Goal: Book appointment/travel/reservation

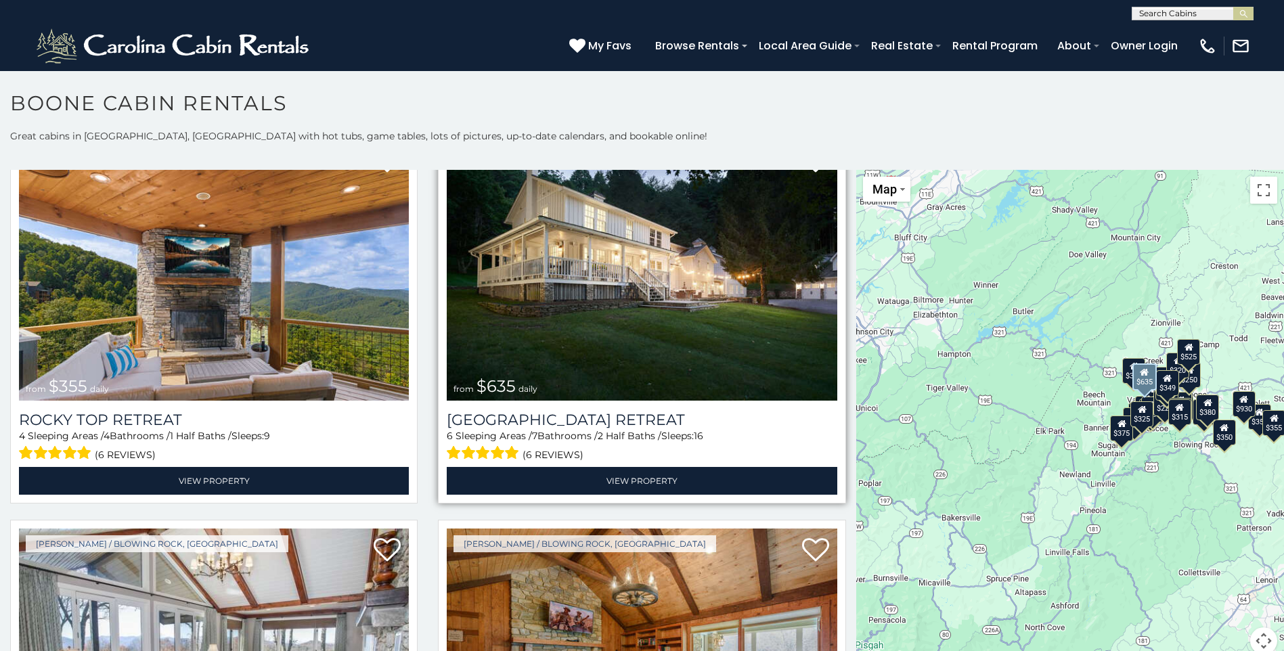
scroll to position [857, 0]
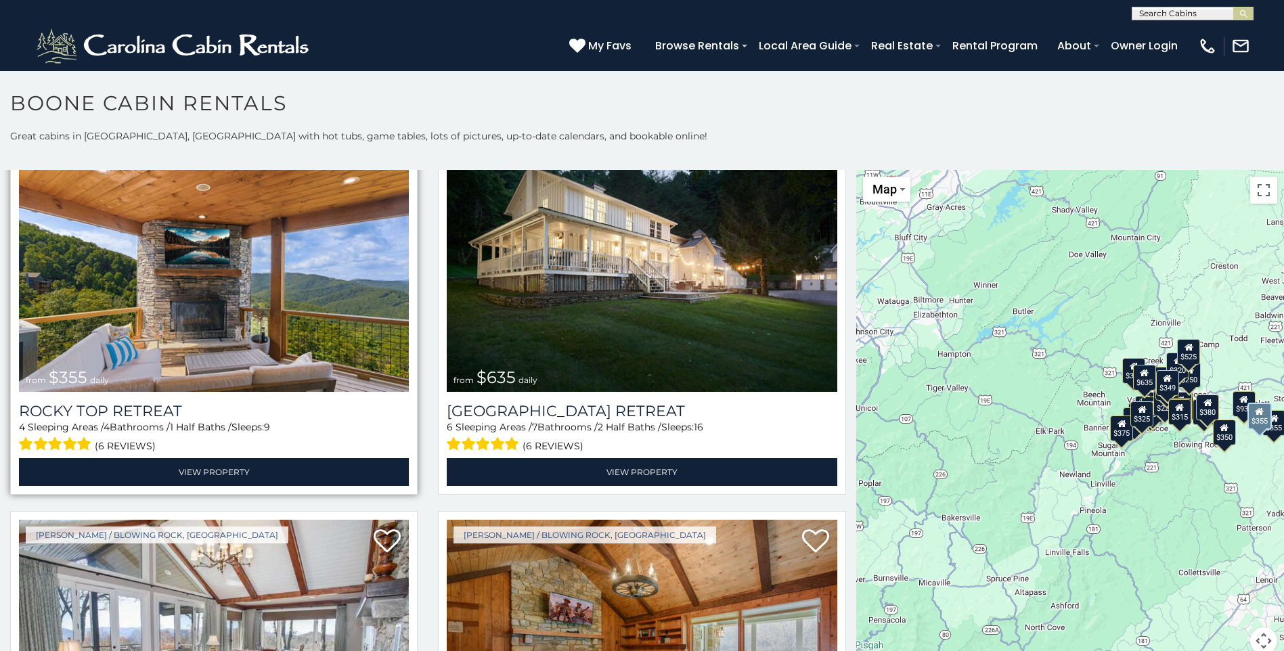
click at [222, 318] on img at bounding box center [214, 261] width 390 height 261
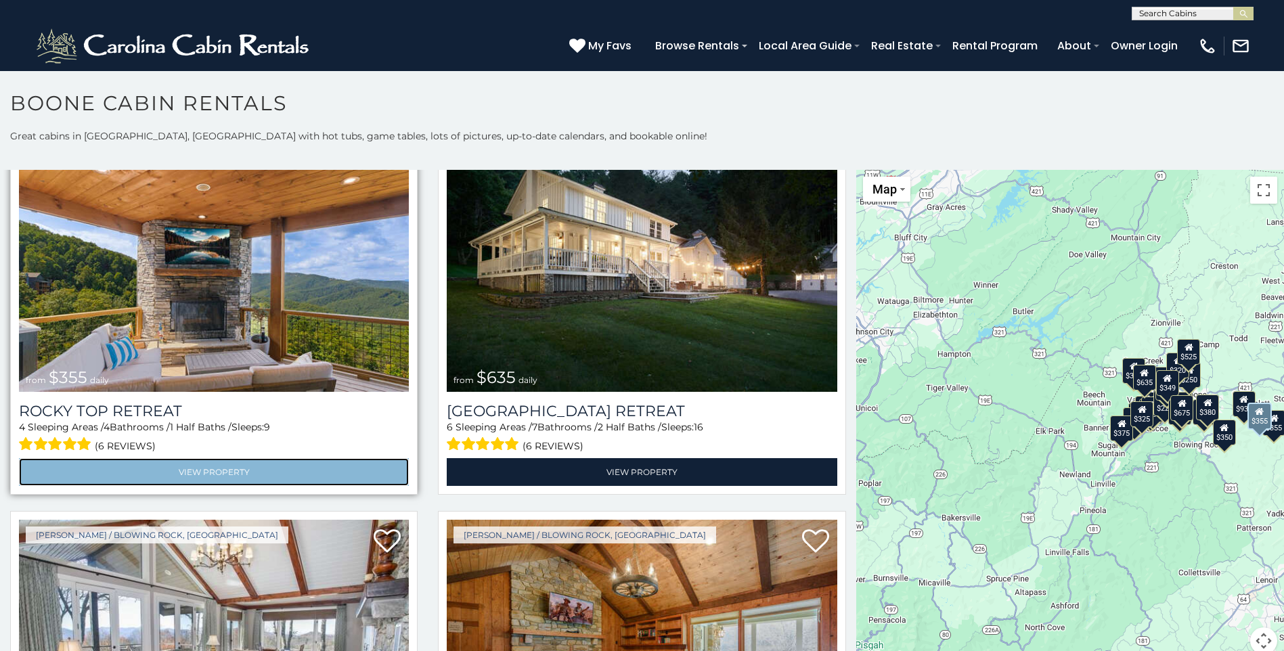
click at [209, 461] on link "View Property" at bounding box center [214, 472] width 390 height 28
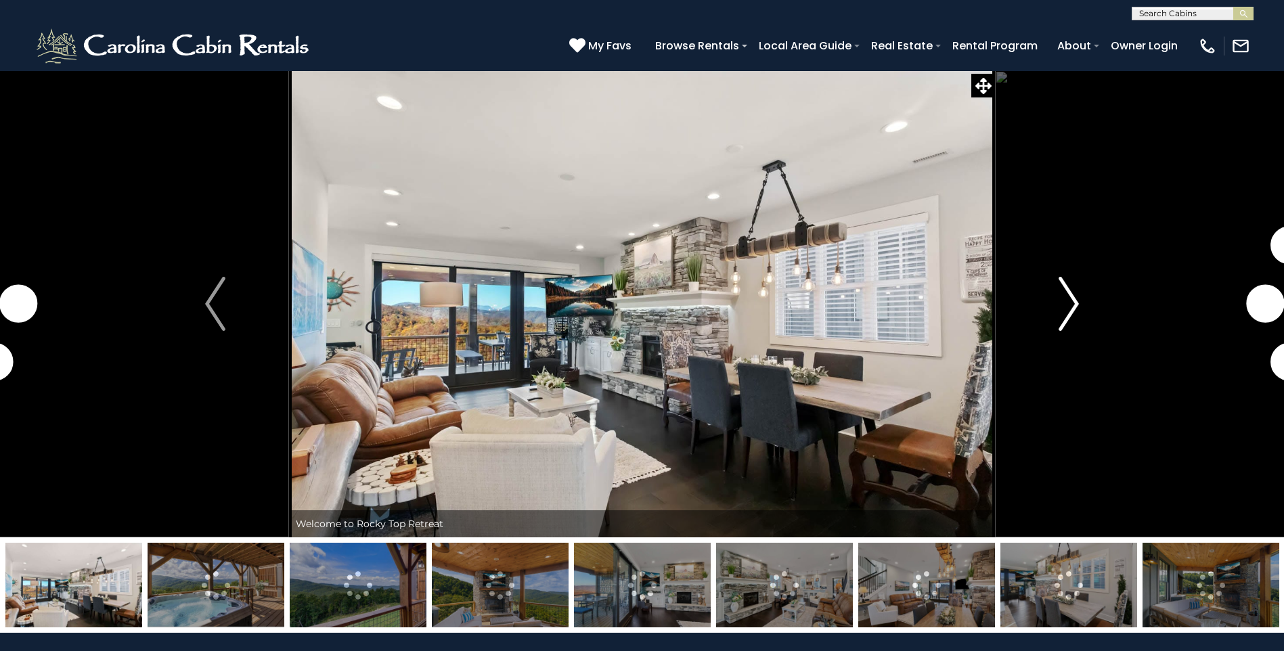
click at [1077, 302] on img "Next" at bounding box center [1068, 304] width 20 height 54
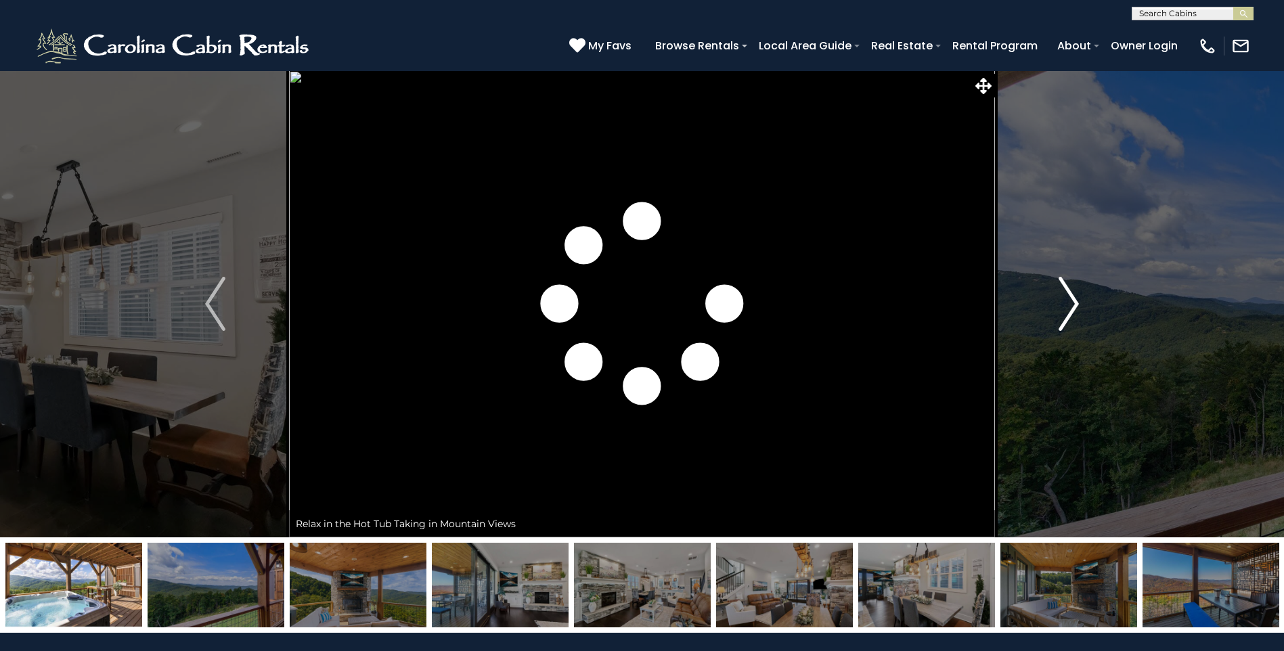
click at [1077, 302] on img "Next" at bounding box center [1068, 304] width 20 height 54
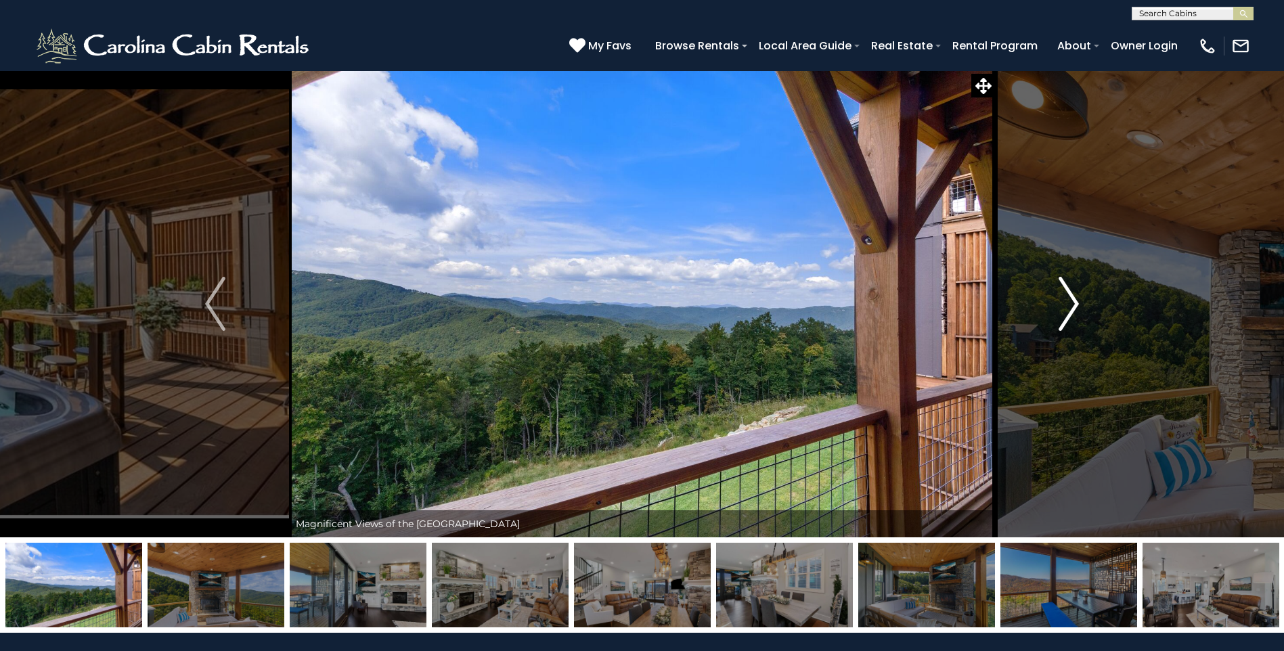
click at [1077, 302] on img "Next" at bounding box center [1068, 304] width 20 height 54
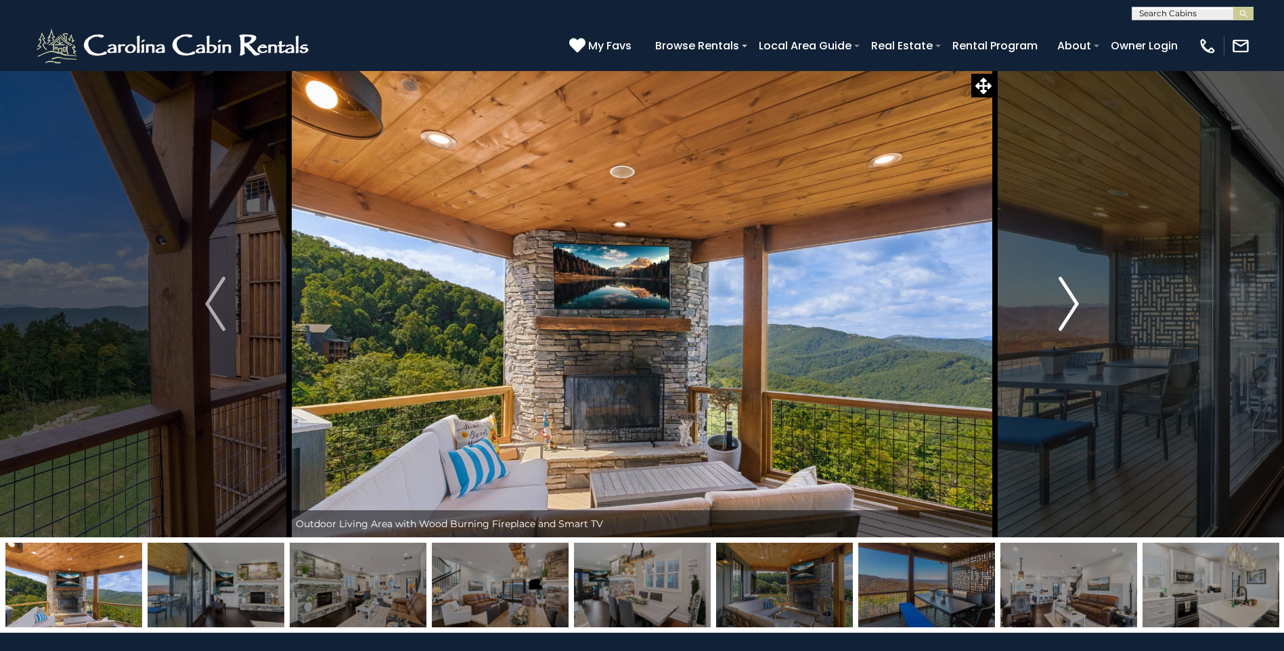
click at [1077, 302] on img "Next" at bounding box center [1068, 304] width 20 height 54
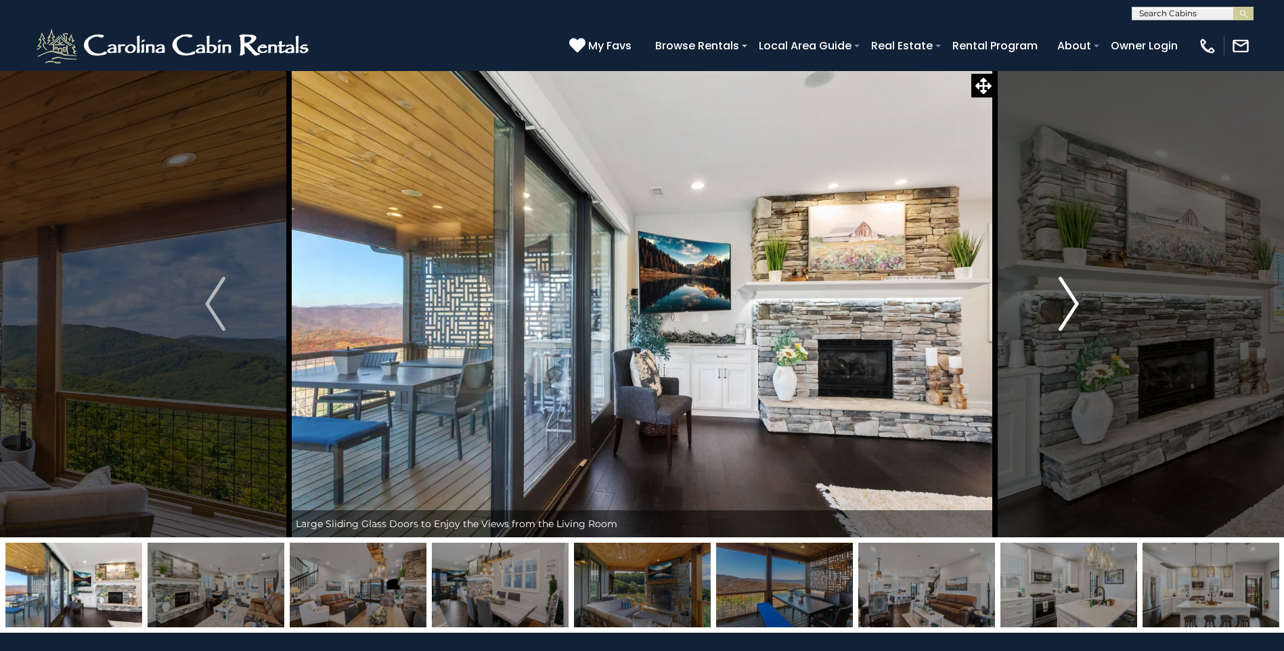
click at [1077, 302] on img "Next" at bounding box center [1068, 304] width 20 height 54
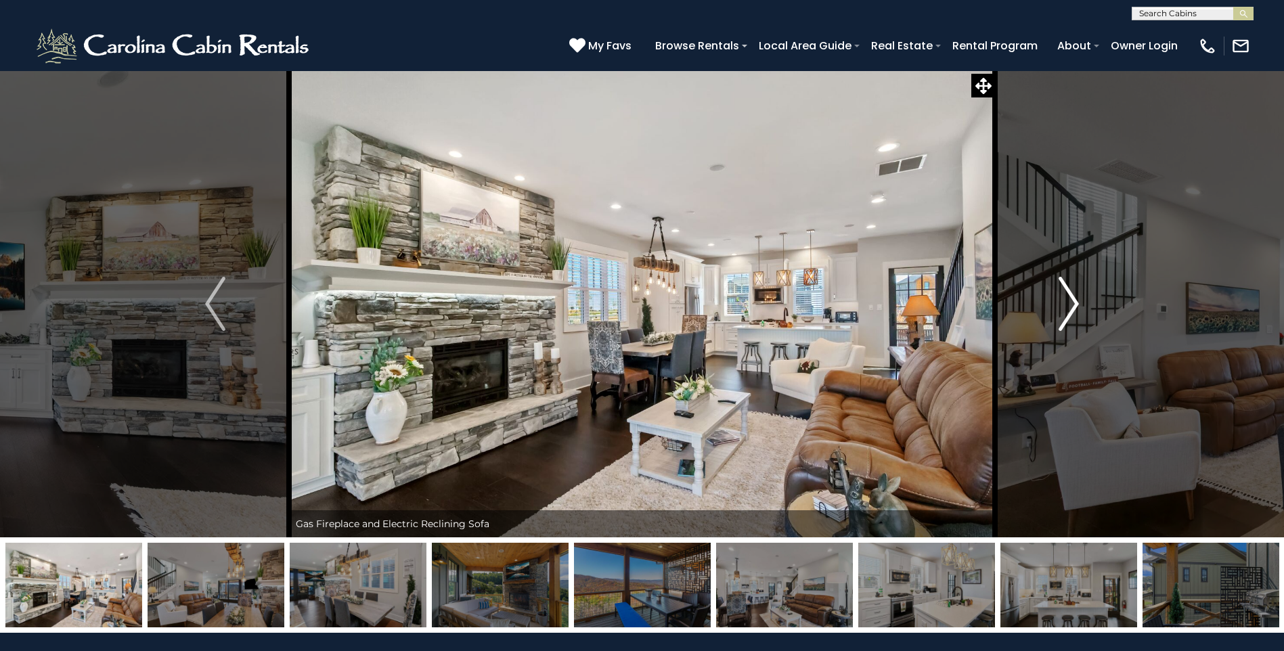
click at [1077, 302] on img "Next" at bounding box center [1068, 304] width 20 height 54
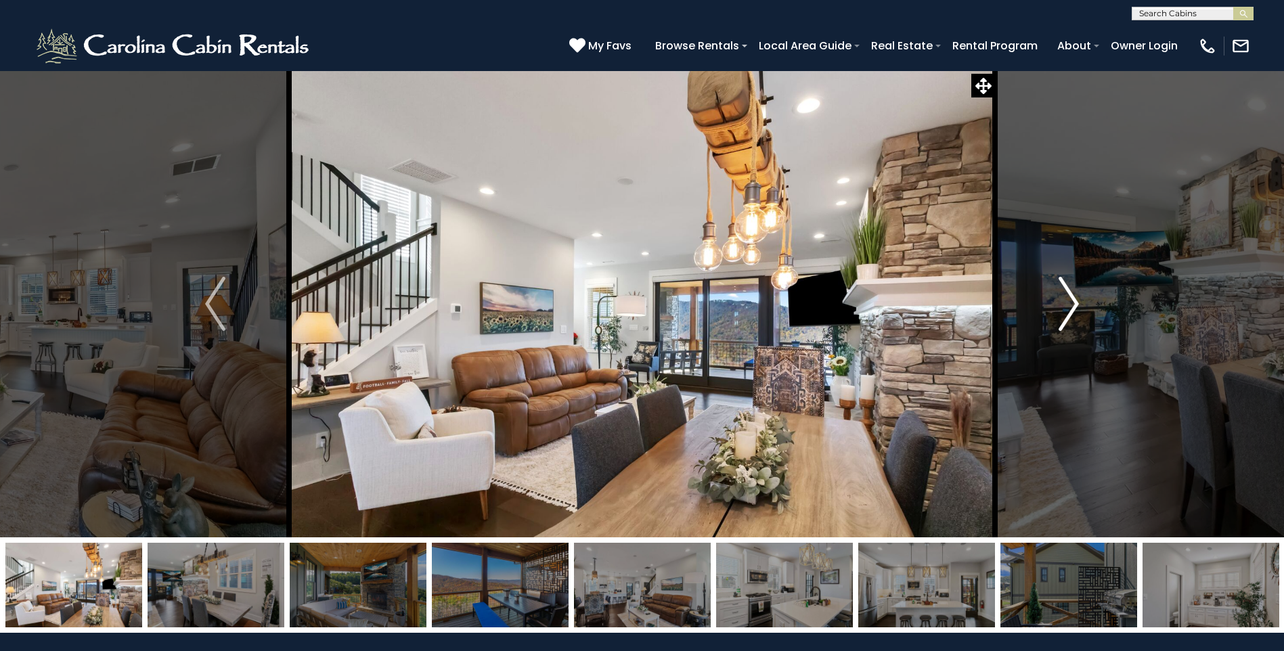
click at [1077, 302] on img "Next" at bounding box center [1068, 304] width 20 height 54
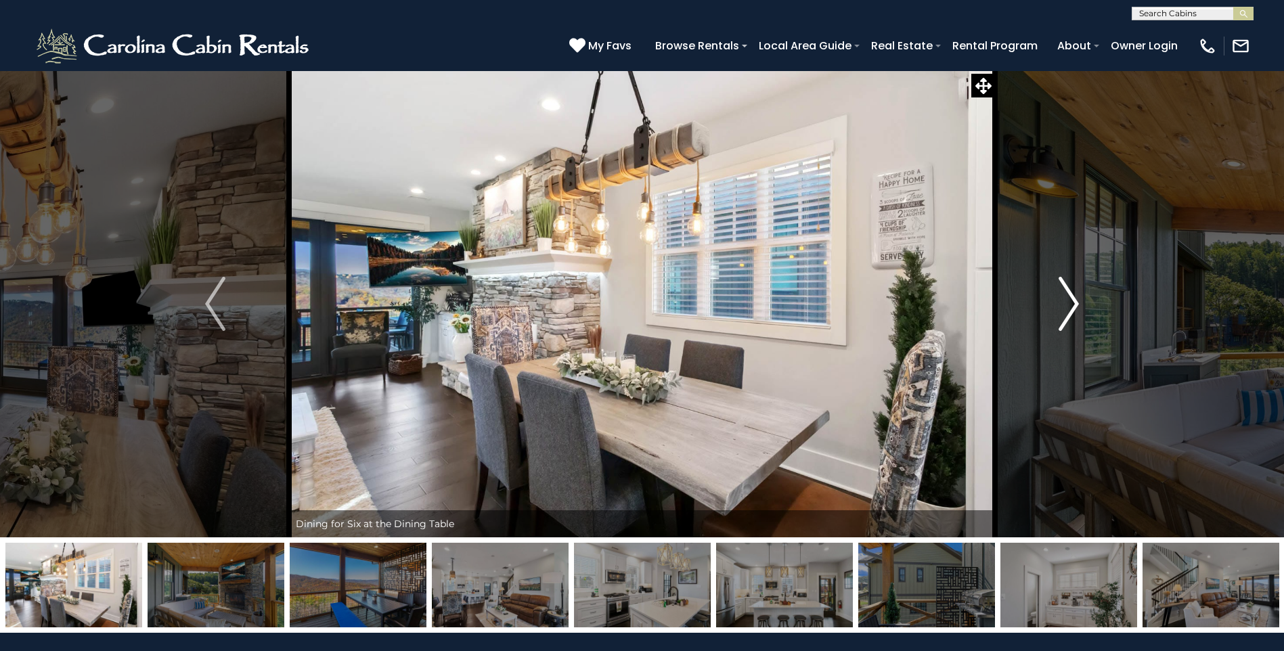
click at [1077, 302] on img "Next" at bounding box center [1068, 304] width 20 height 54
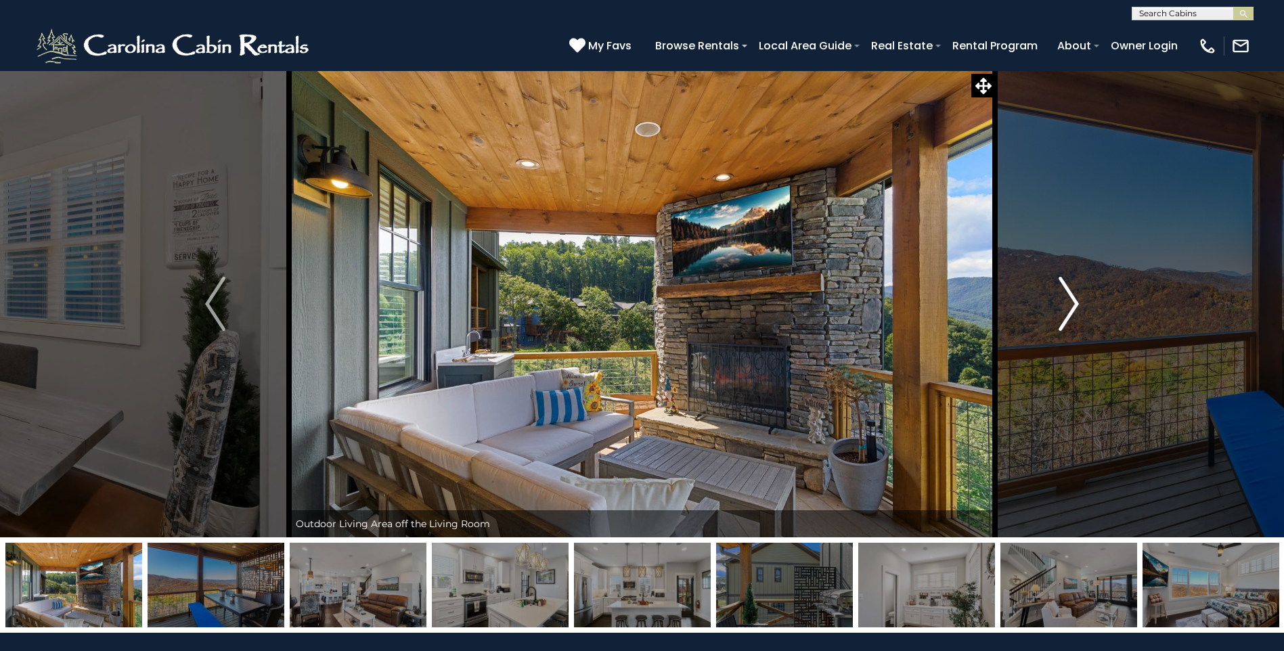
click at [1077, 302] on img "Next" at bounding box center [1068, 304] width 20 height 54
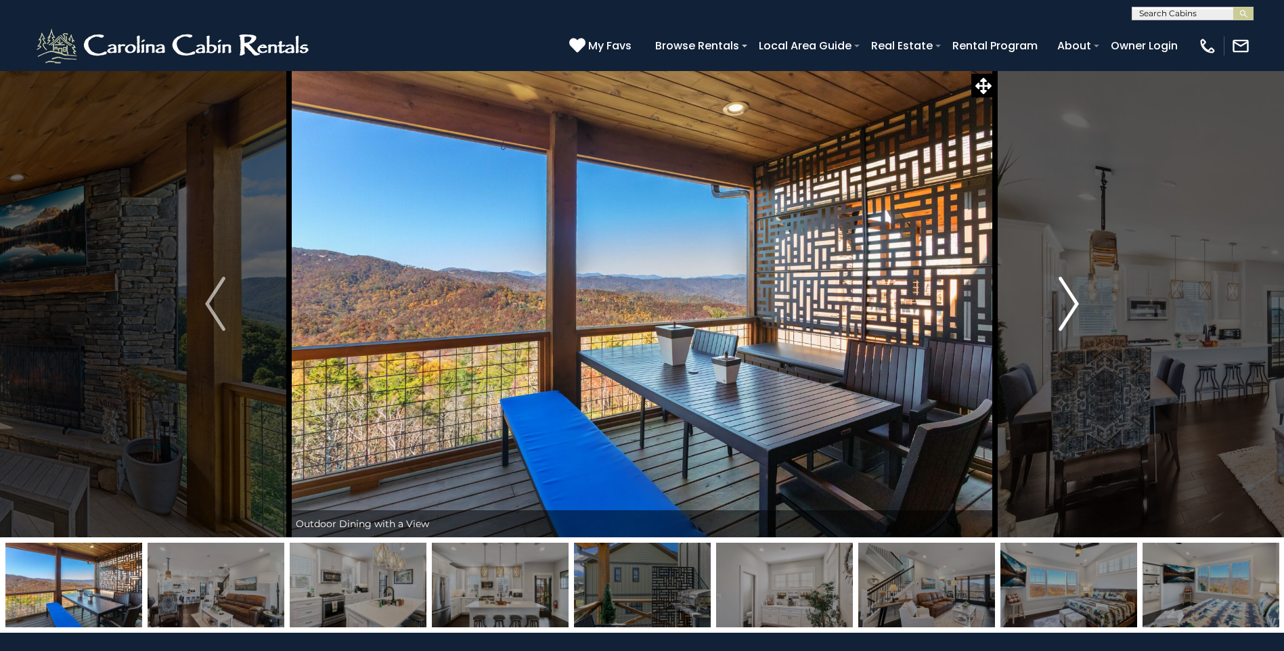
click at [1077, 302] on img "Next" at bounding box center [1068, 304] width 20 height 54
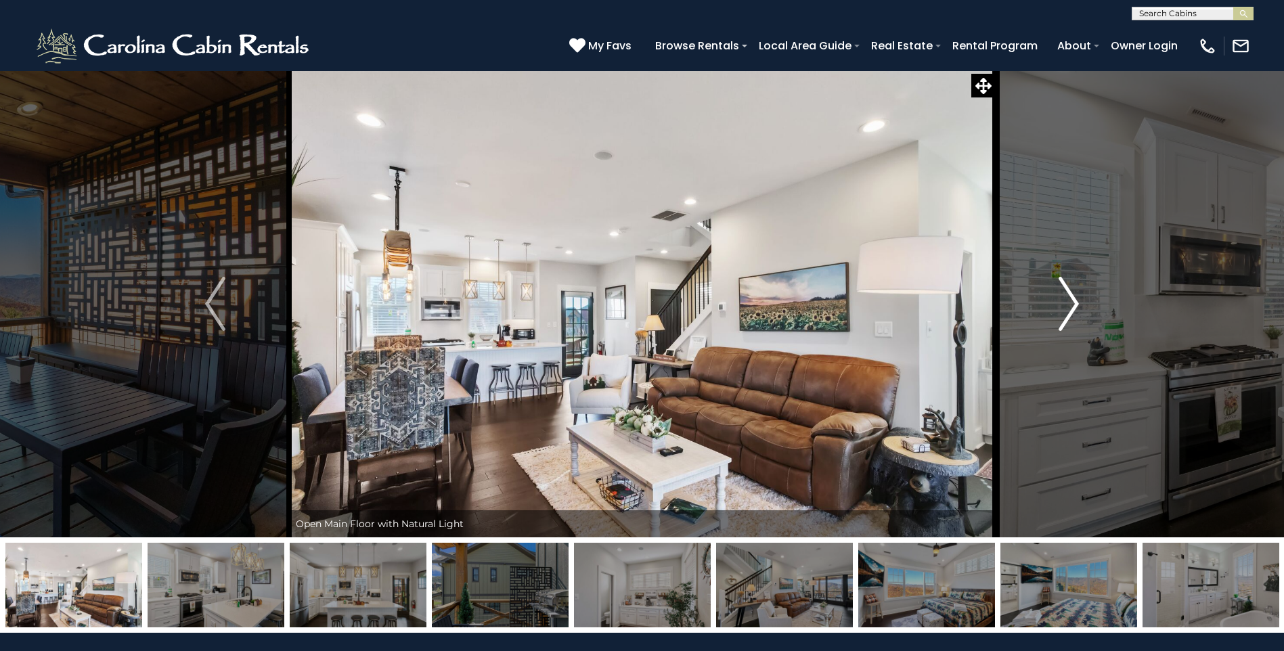
click at [1077, 302] on img "Next" at bounding box center [1068, 304] width 20 height 54
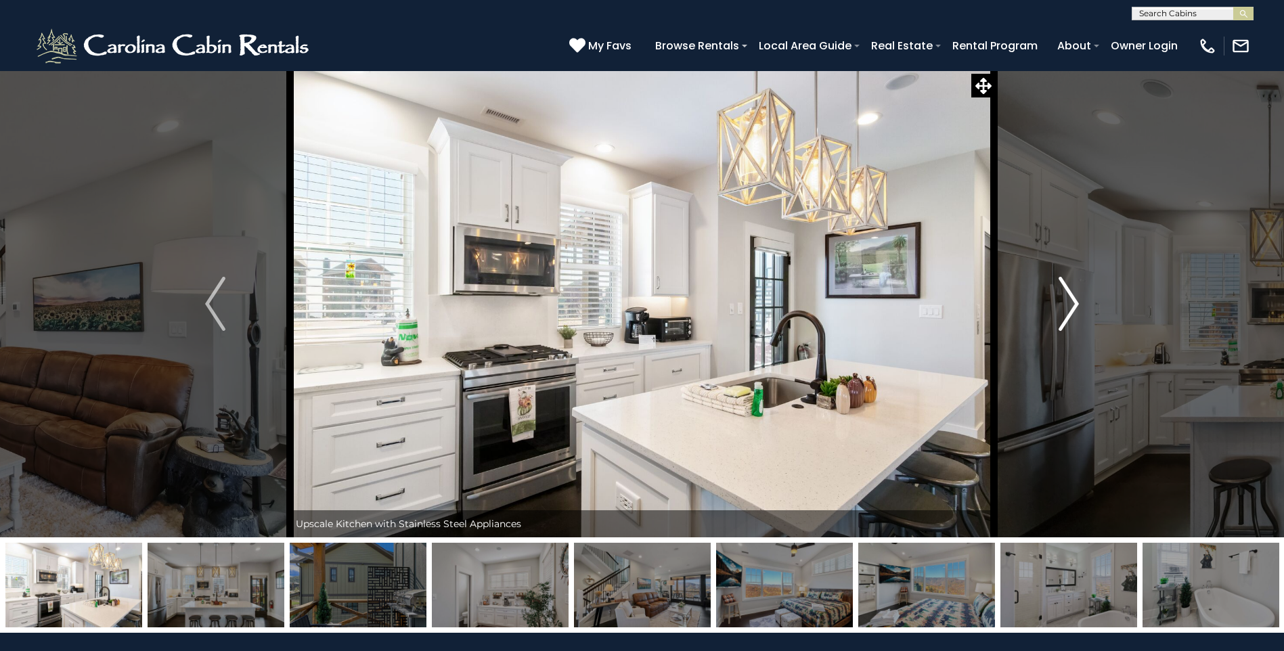
click at [1077, 302] on img "Next" at bounding box center [1068, 304] width 20 height 54
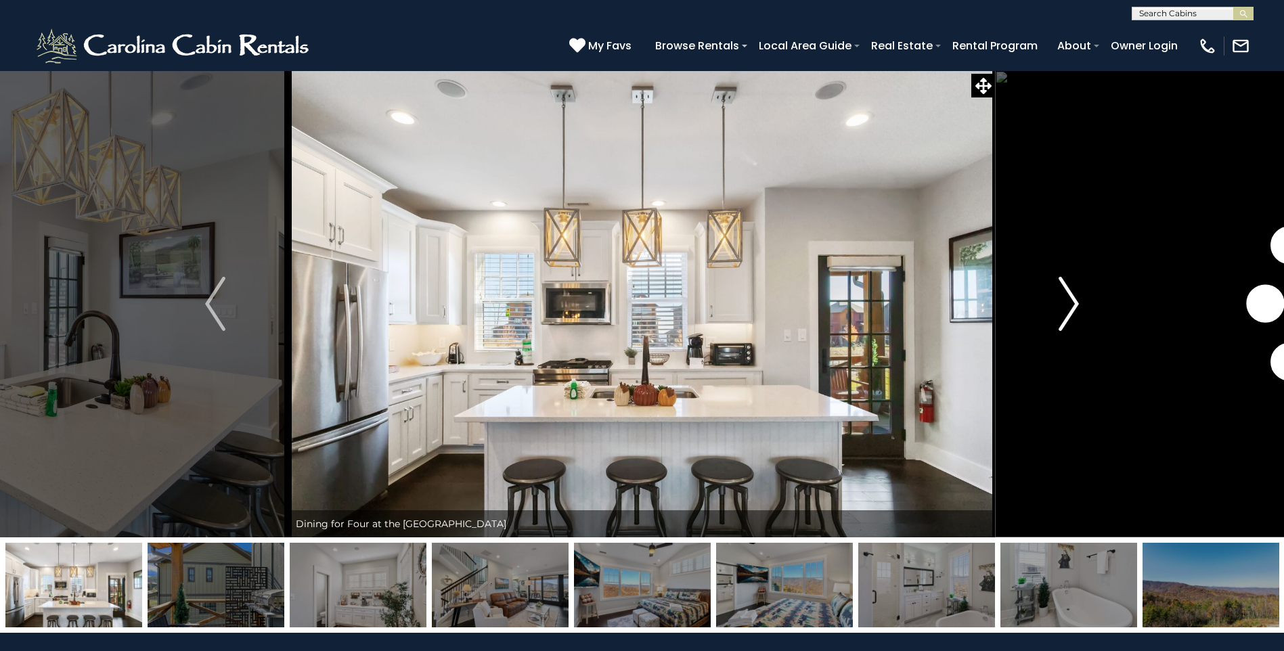
click at [1077, 302] on img "Next" at bounding box center [1068, 304] width 20 height 54
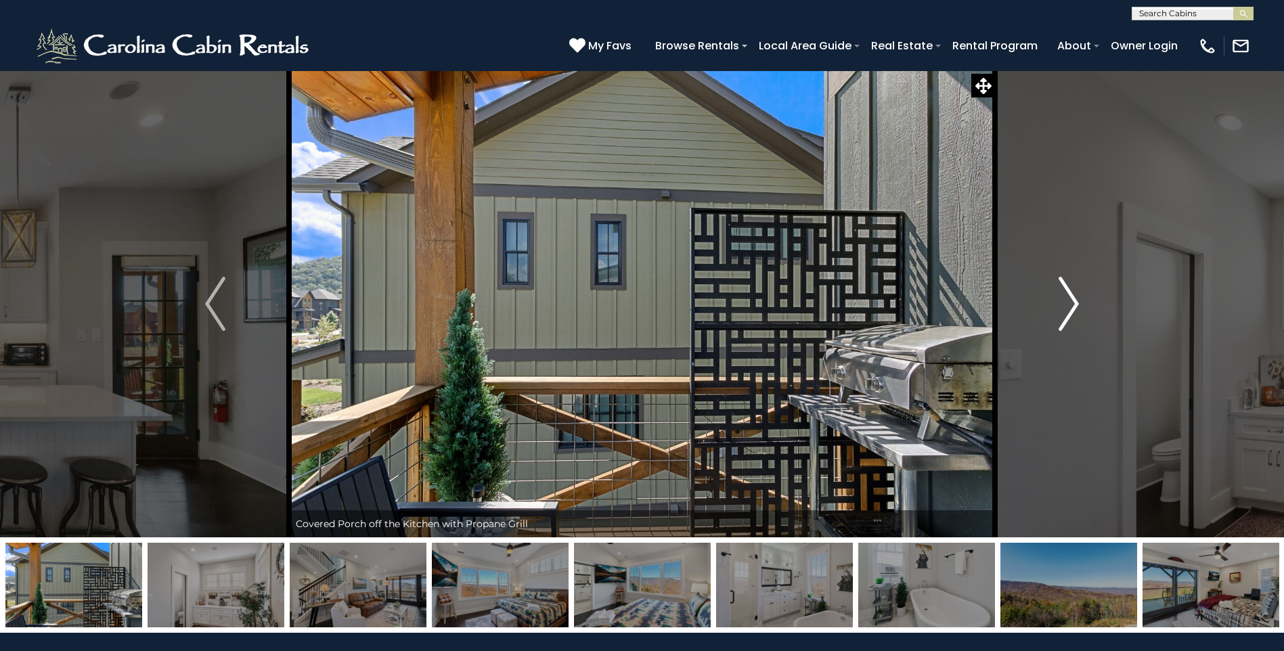
click at [1077, 302] on img "Next" at bounding box center [1068, 304] width 20 height 54
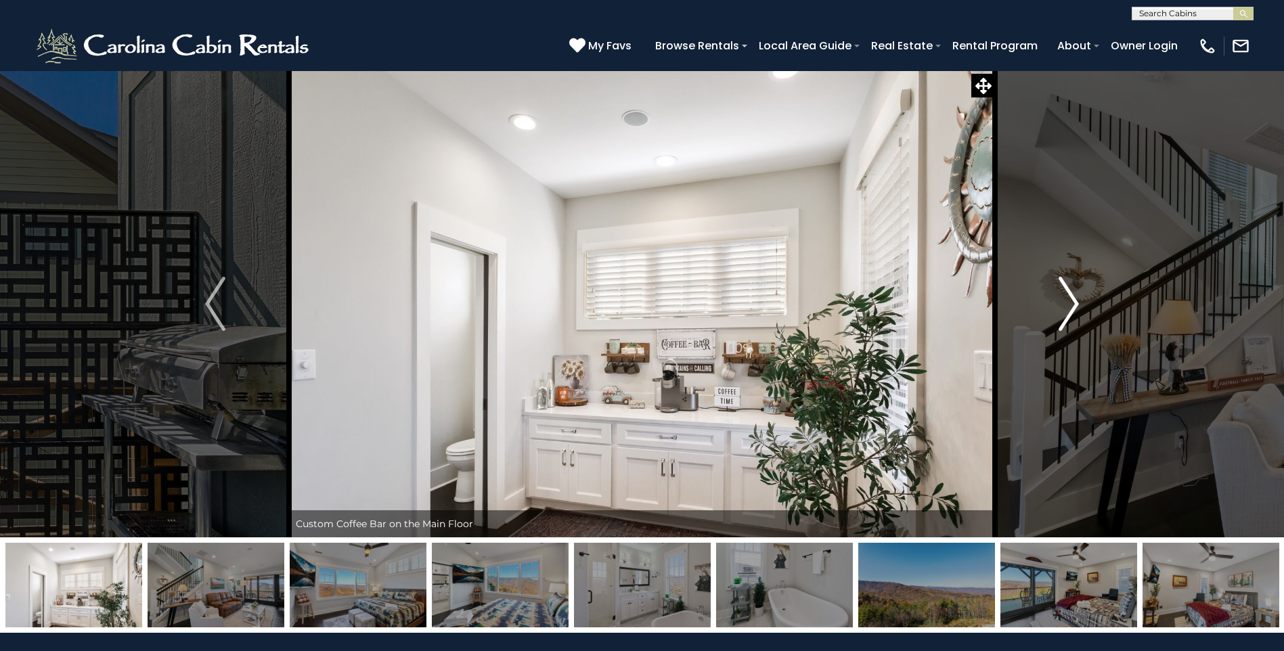
click at [1077, 302] on img "Next" at bounding box center [1068, 304] width 20 height 54
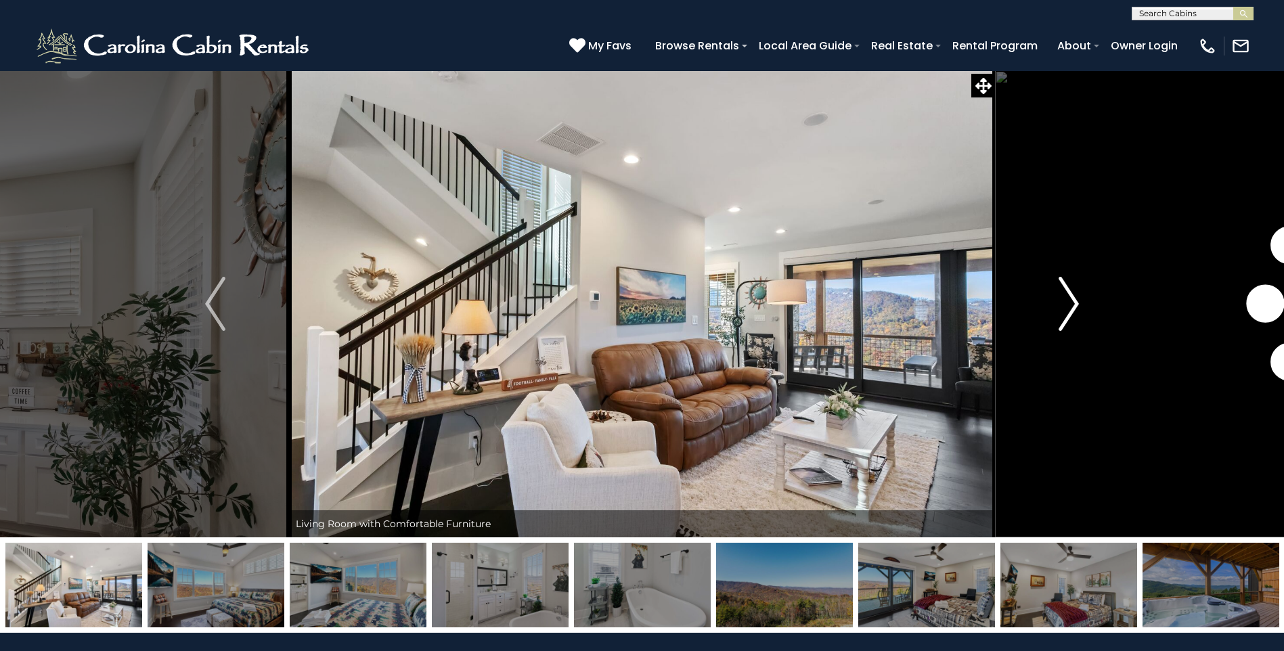
click at [1077, 302] on img "Next" at bounding box center [1068, 304] width 20 height 54
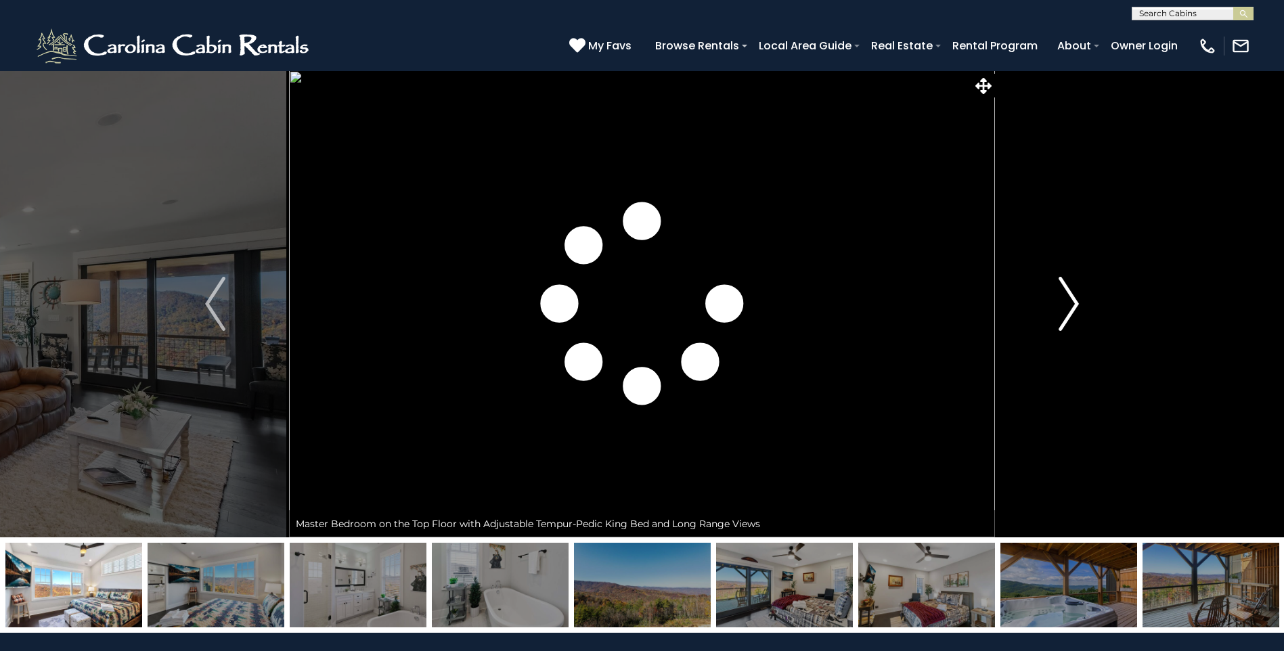
click at [1077, 302] on img "Next" at bounding box center [1068, 304] width 20 height 54
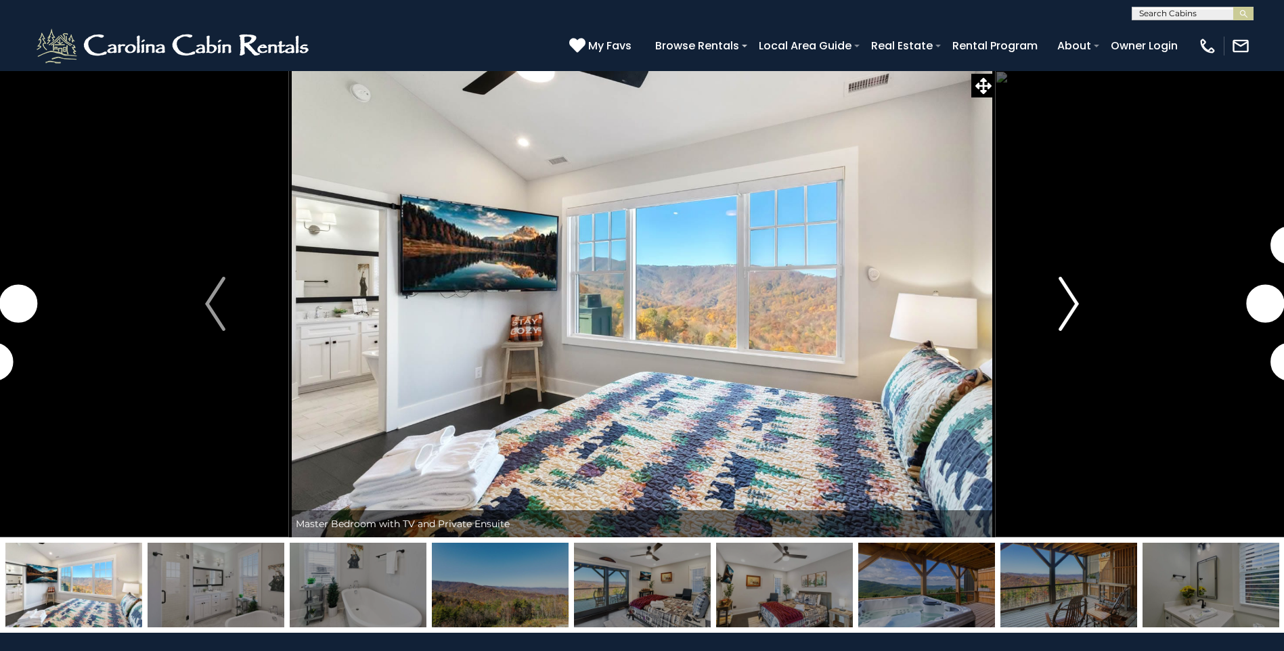
click at [1077, 302] on img "Next" at bounding box center [1068, 304] width 20 height 54
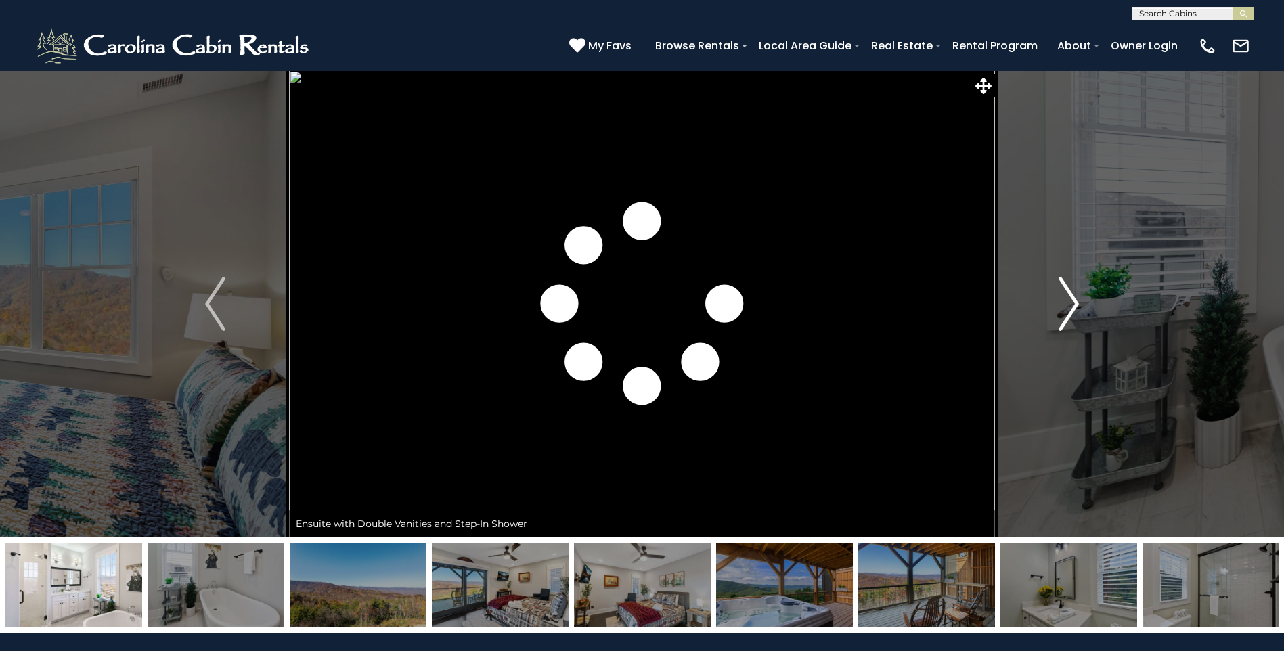
click at [1077, 302] on img "Next" at bounding box center [1068, 304] width 20 height 54
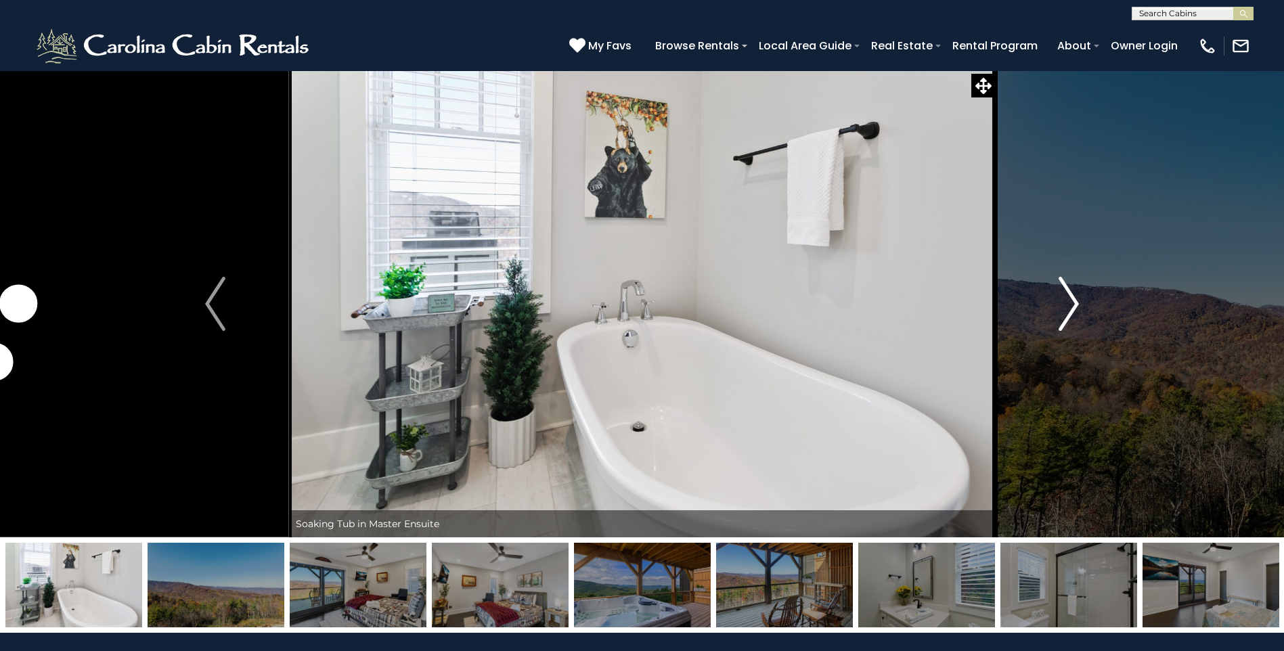
click at [1077, 302] on img "Next" at bounding box center [1068, 304] width 20 height 54
